Goal: Task Accomplishment & Management: Use online tool/utility

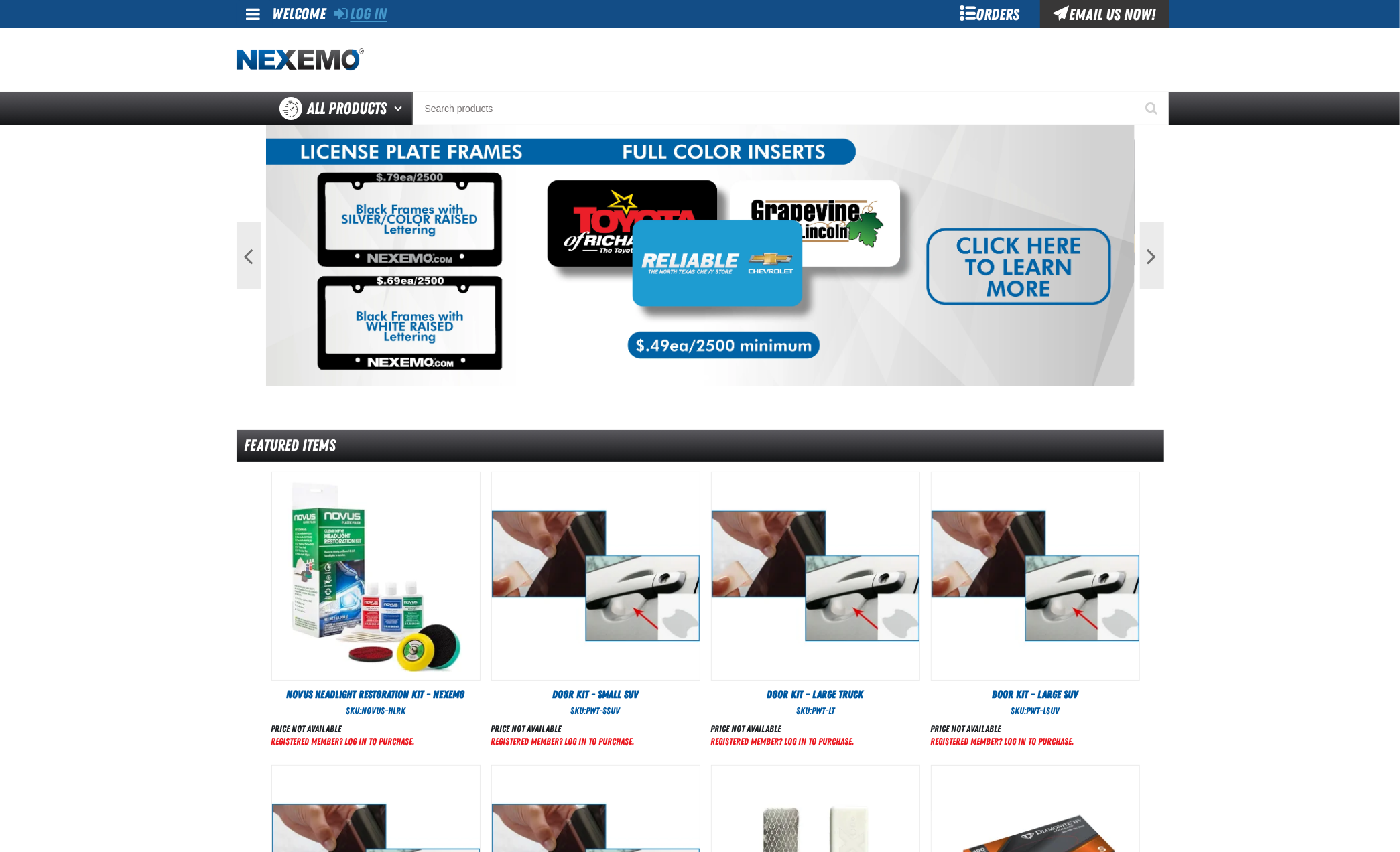
click at [368, 15] on link "Log In" at bounding box center [361, 14] width 53 height 18
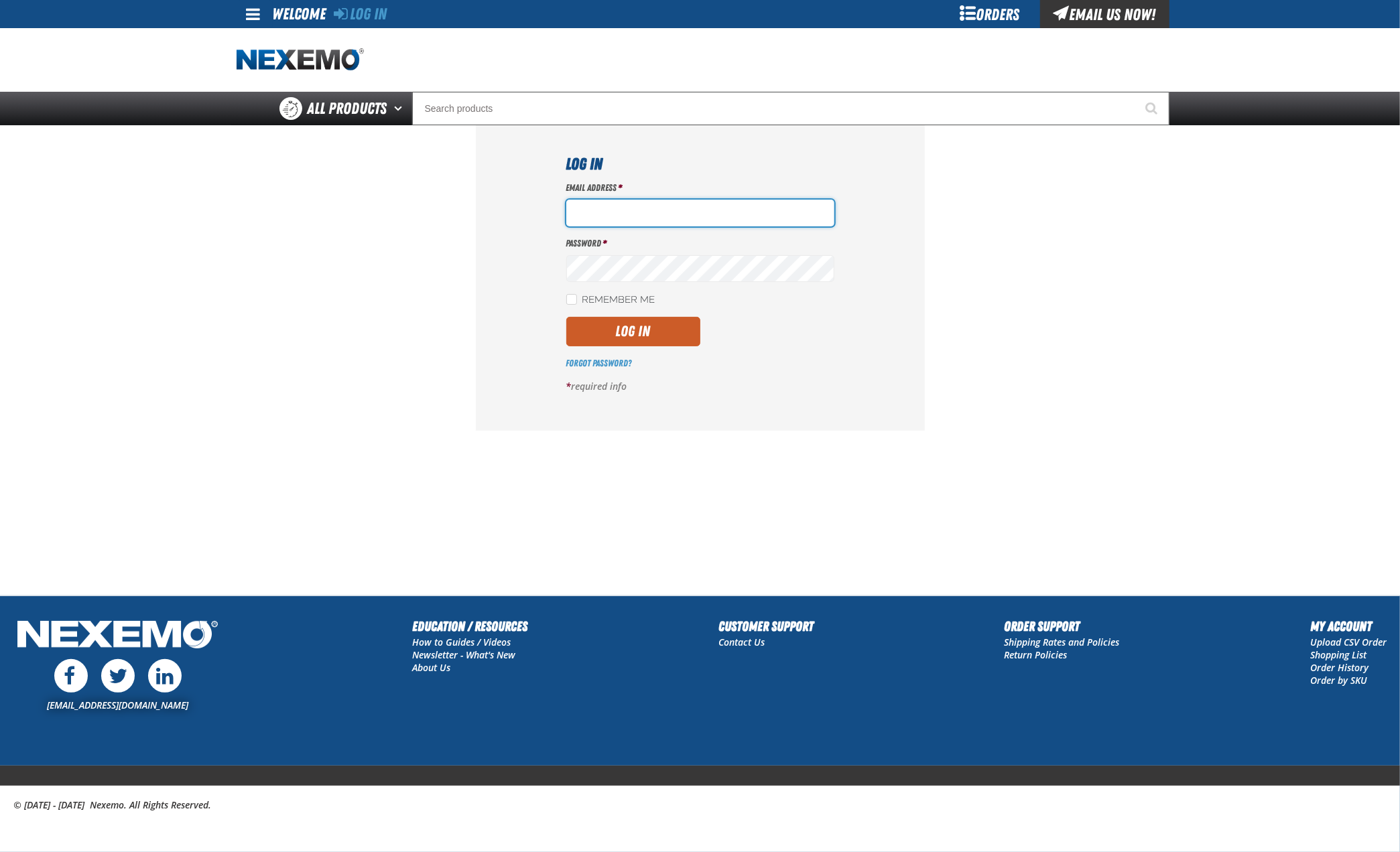
type input "[EMAIL_ADDRESS][DOMAIN_NAME]"
click at [635, 332] on button "Log In" at bounding box center [633, 332] width 134 height 30
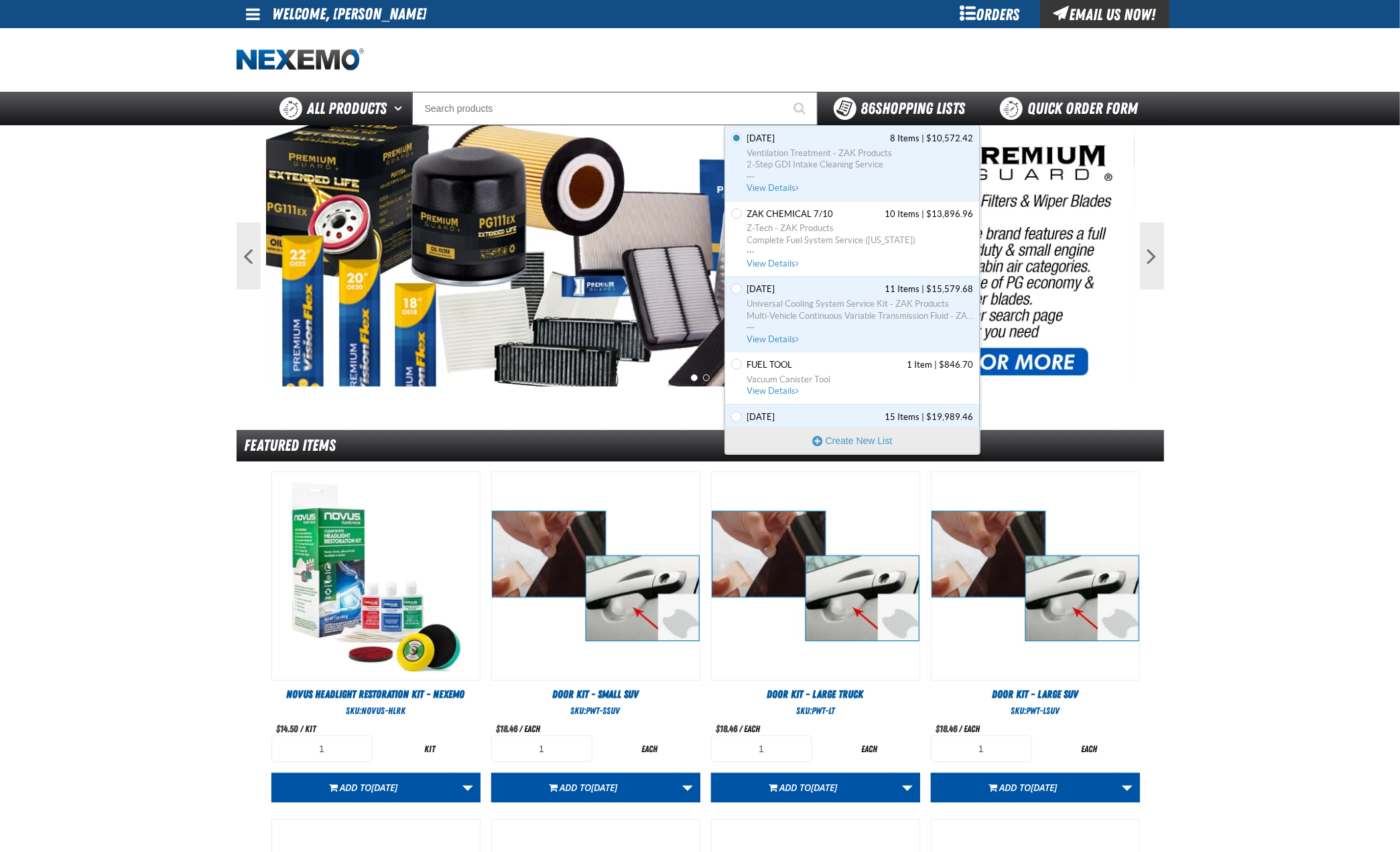
click at [885, 112] on span "86 Shopping Lists" at bounding box center [913, 109] width 104 height 18
click at [853, 443] on button "Create New List" at bounding box center [852, 441] width 255 height 27
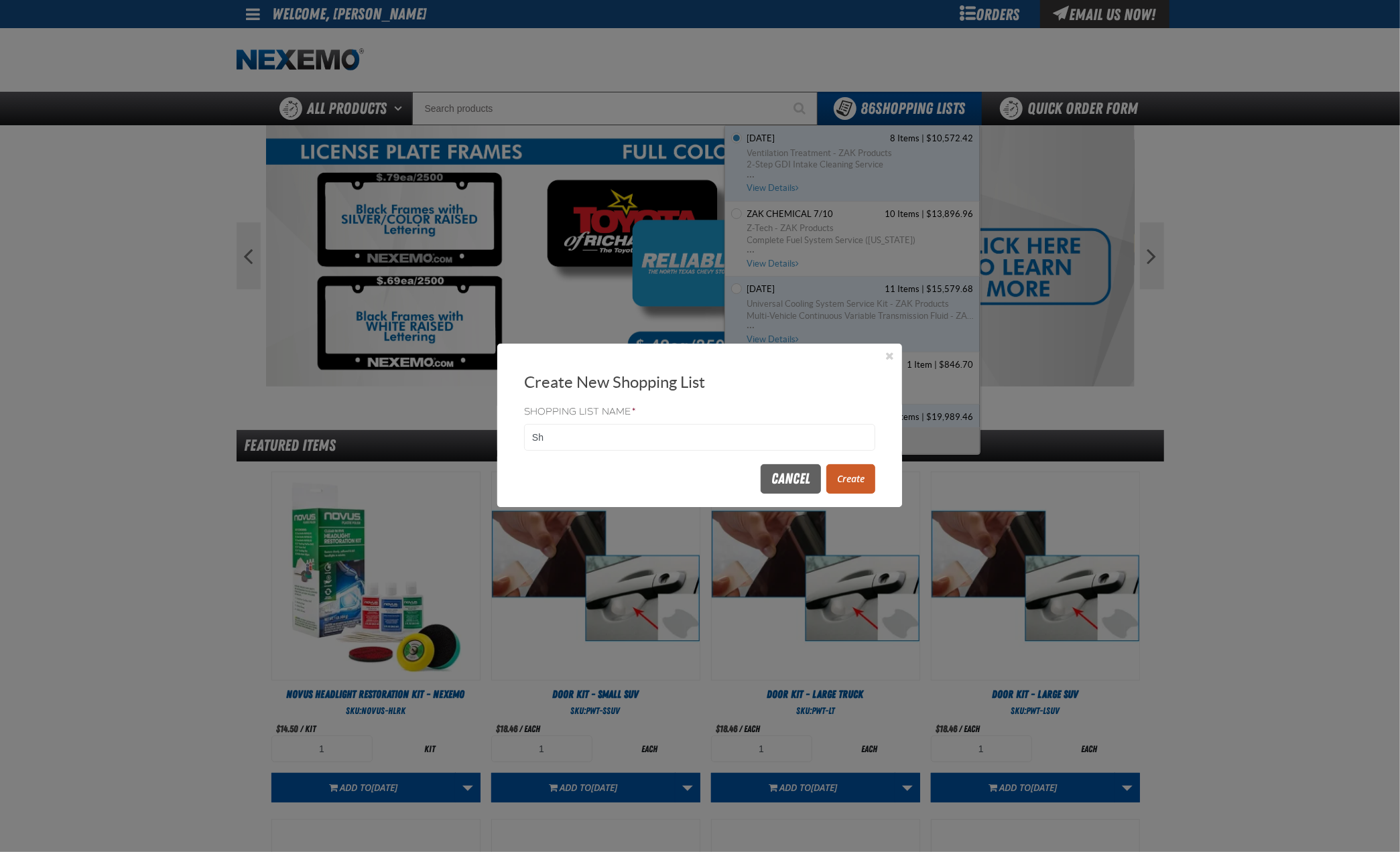
type input "S"
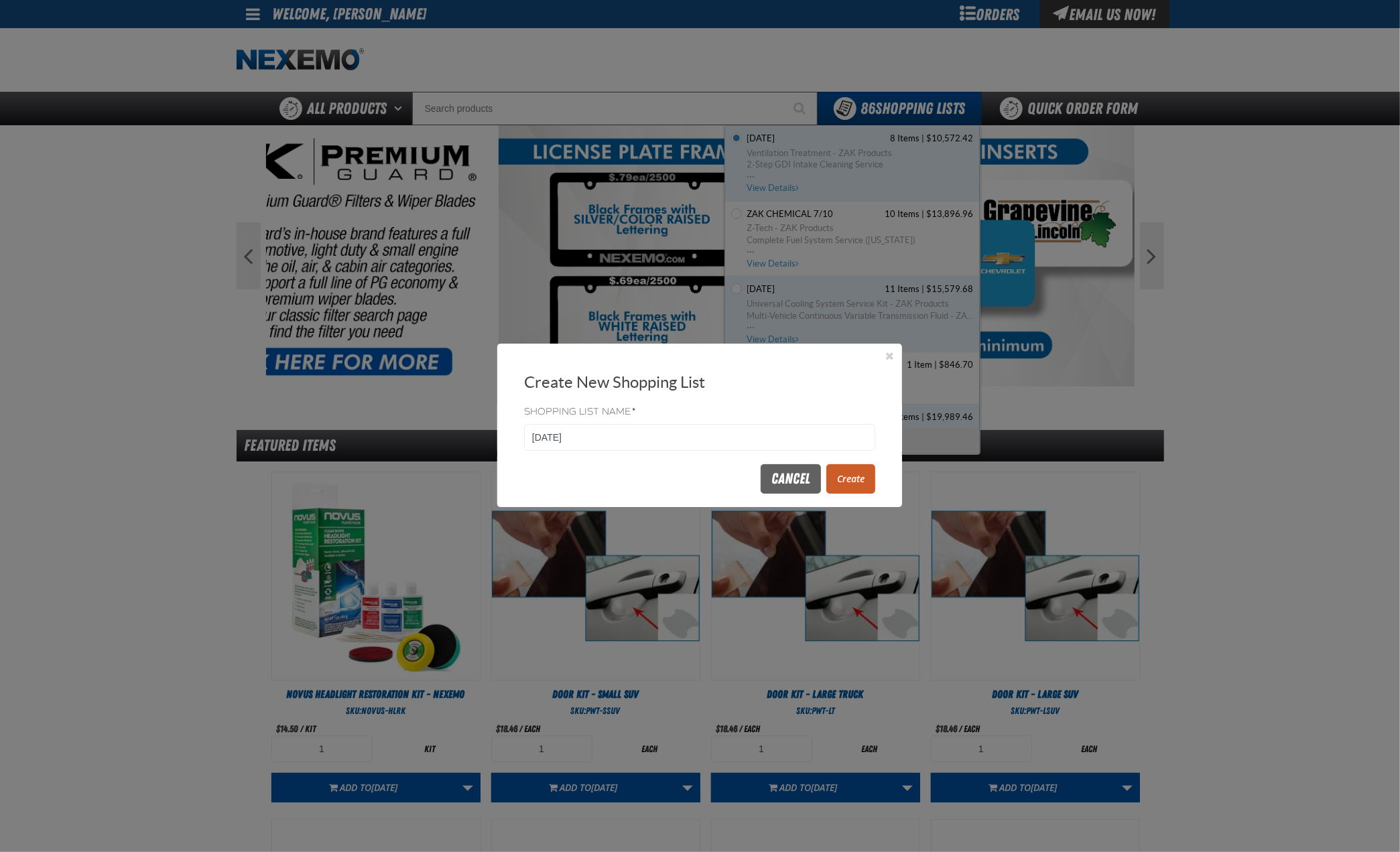
type input "[DATE]"
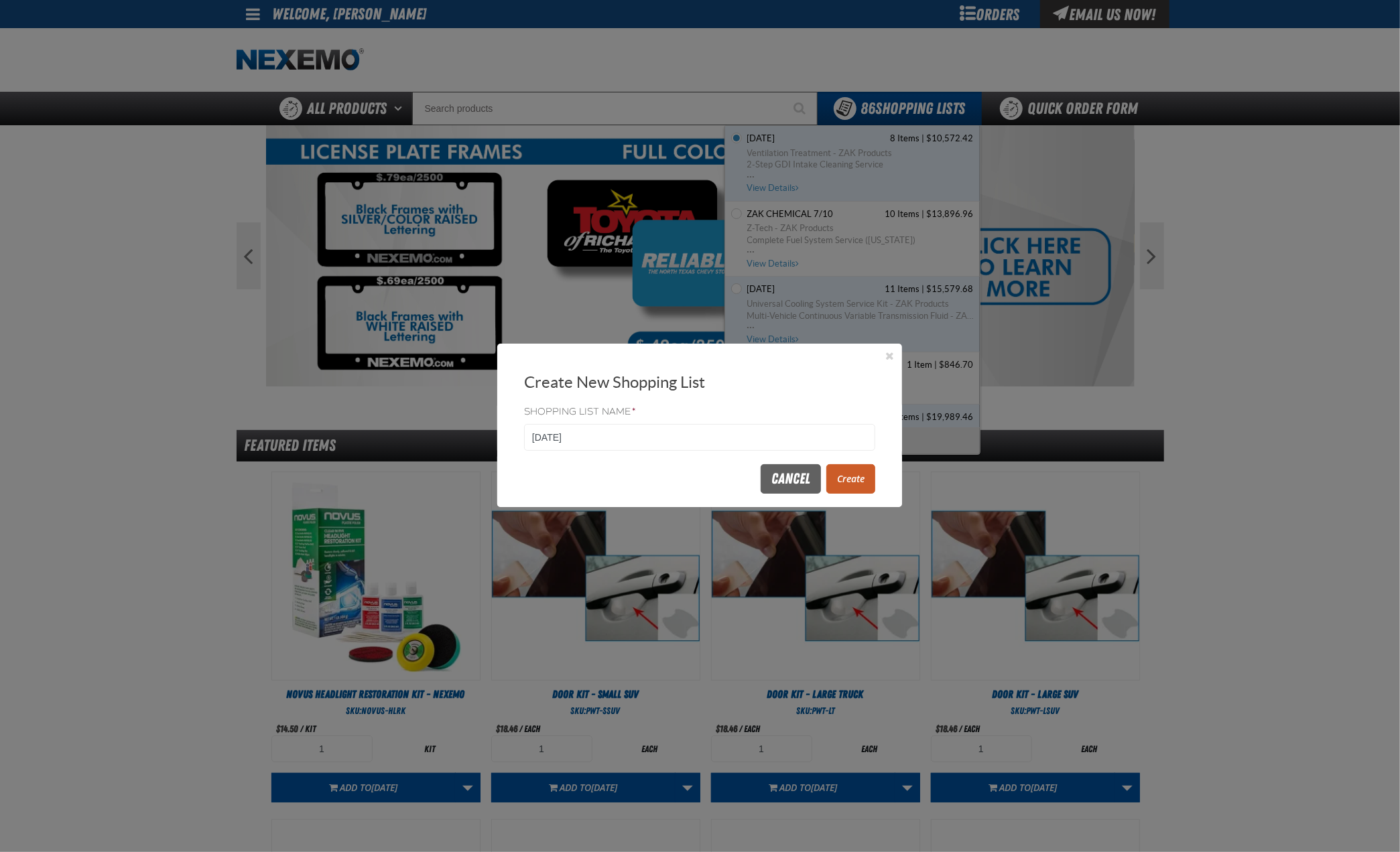
click at [845, 480] on button "Create" at bounding box center [850, 479] width 49 height 30
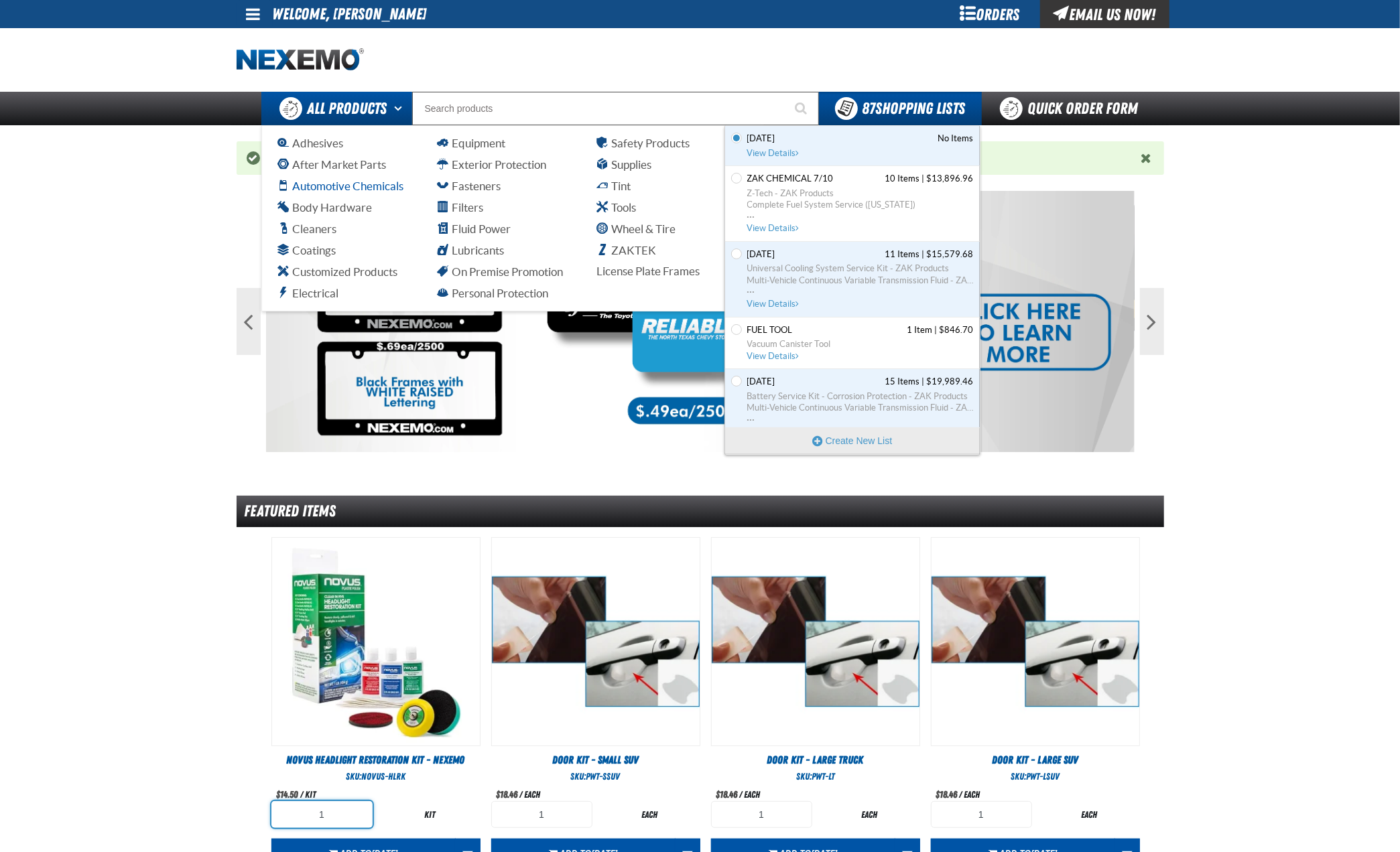
click at [337, 188] on span "Automotive Chemicals" at bounding box center [341, 186] width 125 height 13
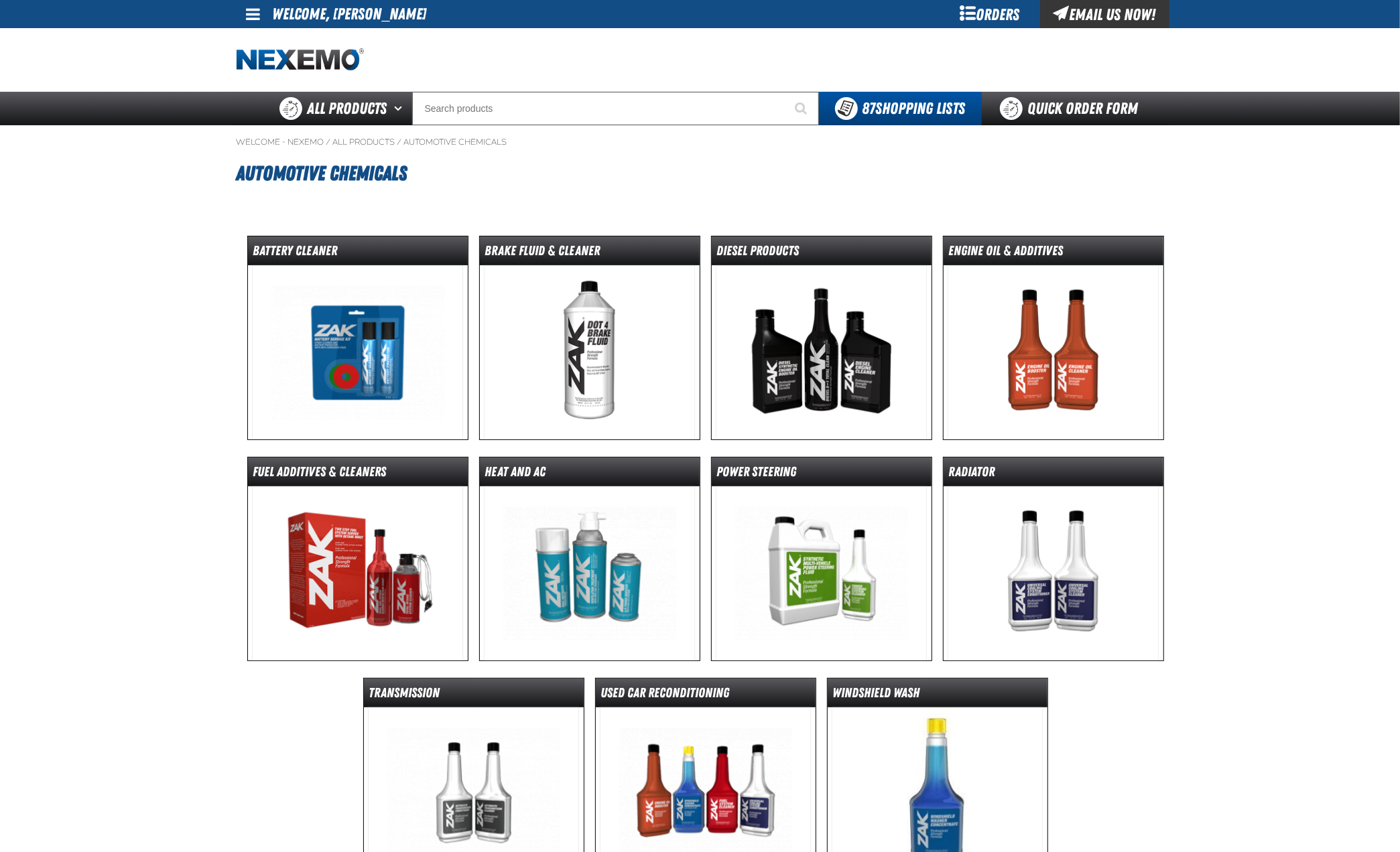
click at [553, 749] on img at bounding box center [473, 795] width 211 height 174
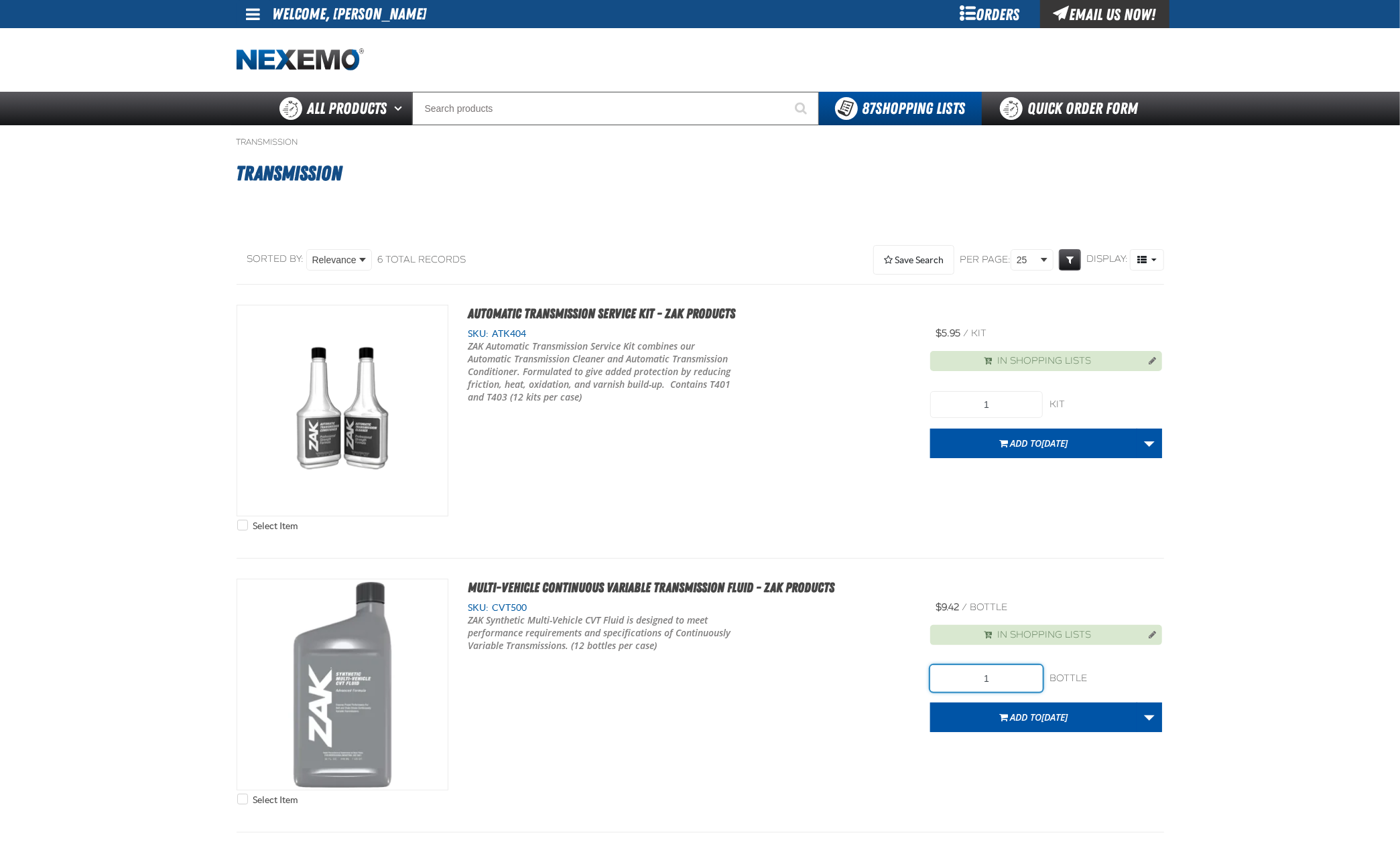
click at [992, 666] on input "1" at bounding box center [987, 679] width 113 height 27
type input "720"
click at [1026, 711] on span "Add to [DATE]" at bounding box center [1039, 717] width 58 height 13
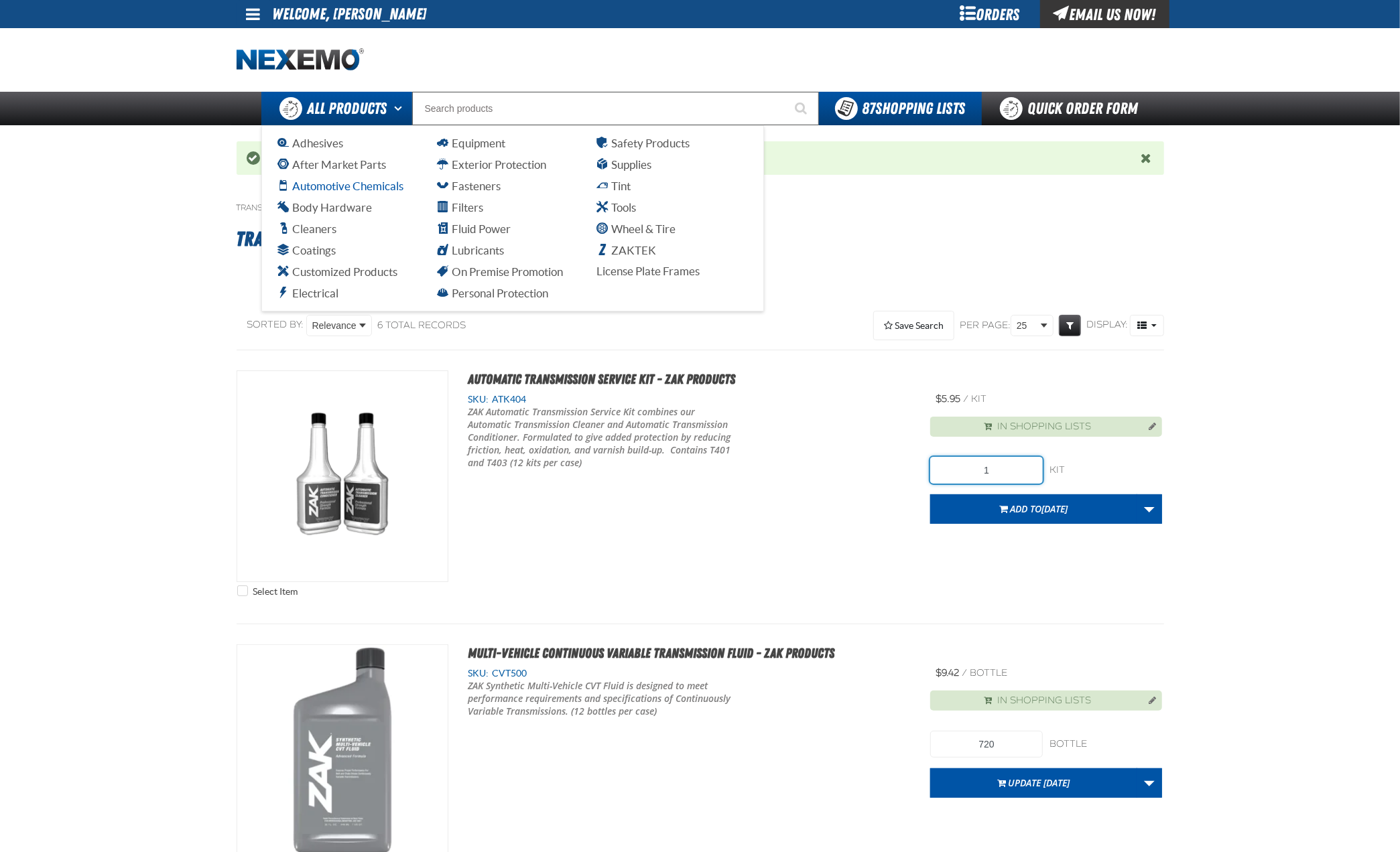
click at [334, 185] on span "Automotive Chemicals" at bounding box center [341, 186] width 125 height 13
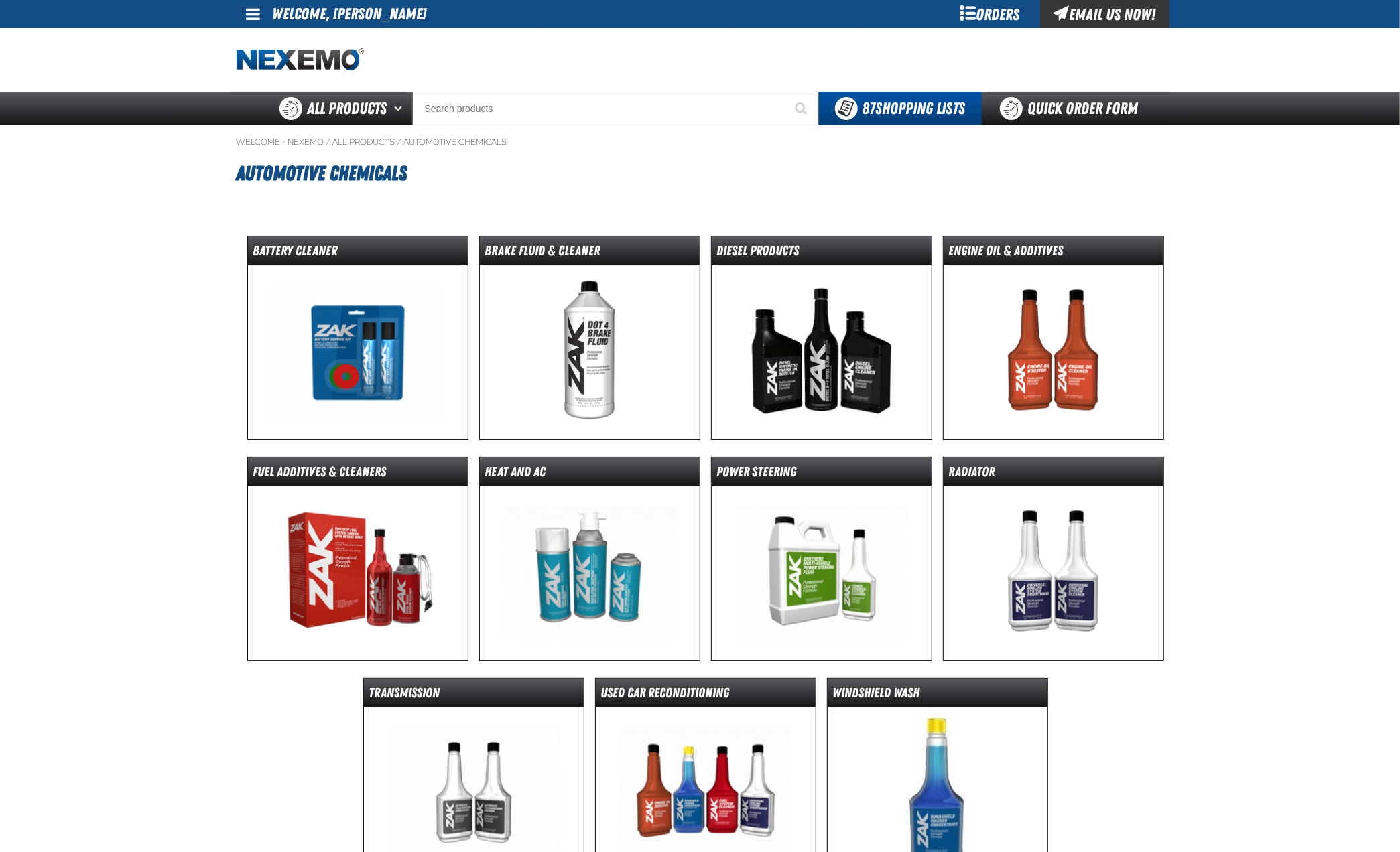
click at [642, 349] on img at bounding box center [589, 352] width 211 height 174
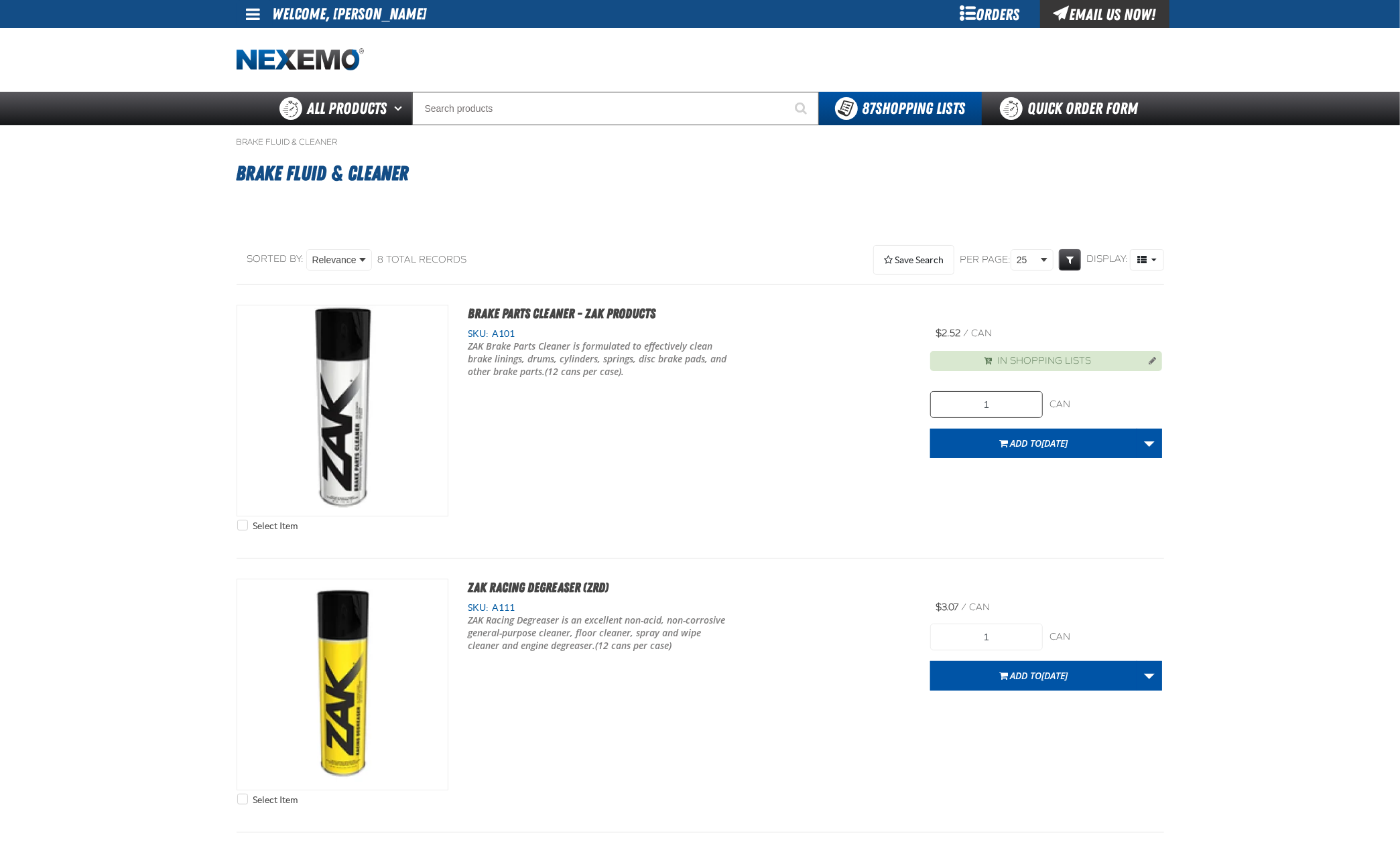
click at [1006, 398] on input "1" at bounding box center [987, 404] width 113 height 27
type input "864"
click at [1044, 437] on span "[DATE]" at bounding box center [1055, 444] width 26 height 13
